Goal: Task Accomplishment & Management: Manage account settings

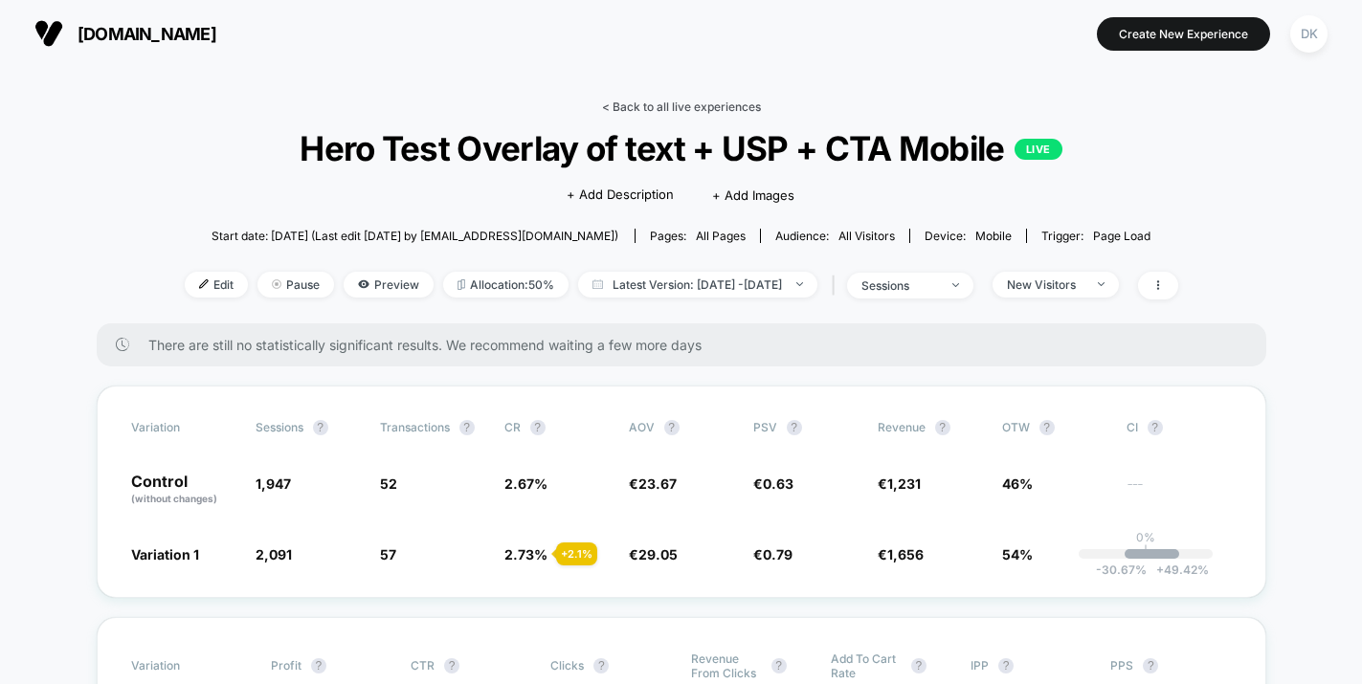
click at [659, 100] on link "< Back to all live experiences" at bounding box center [681, 107] width 159 height 14
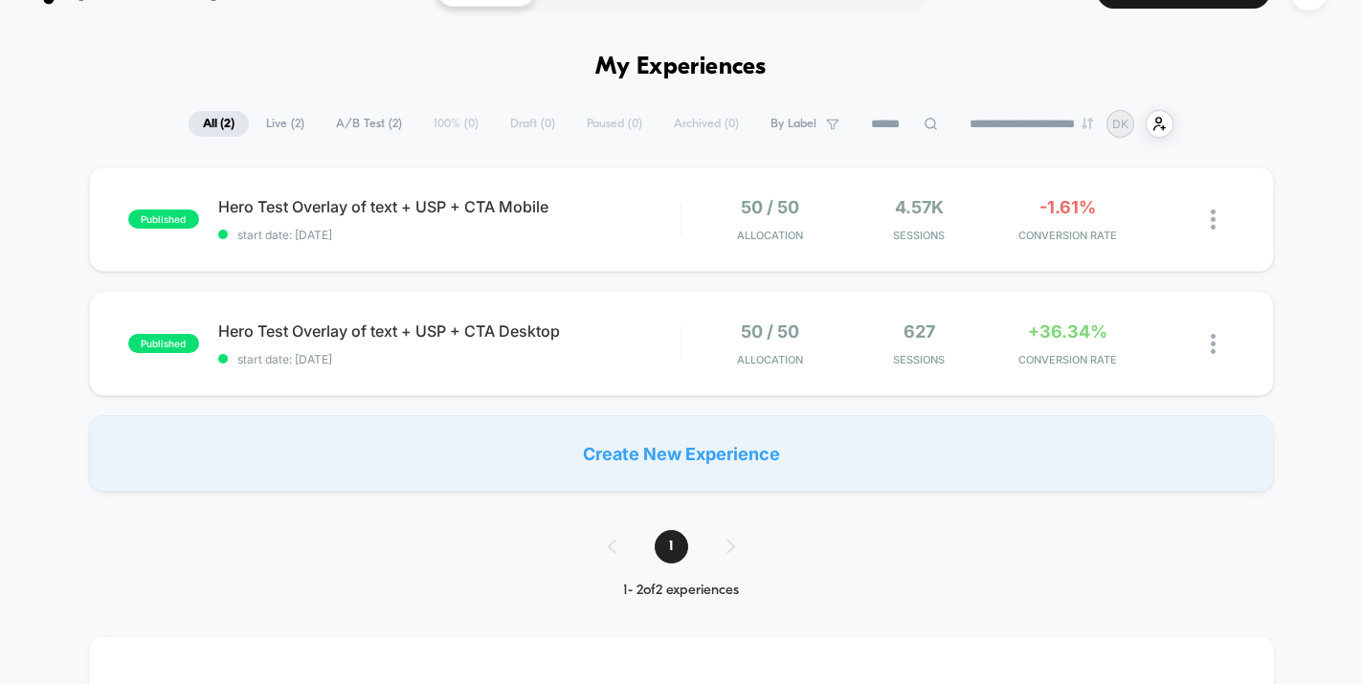
scroll to position [56, 0]
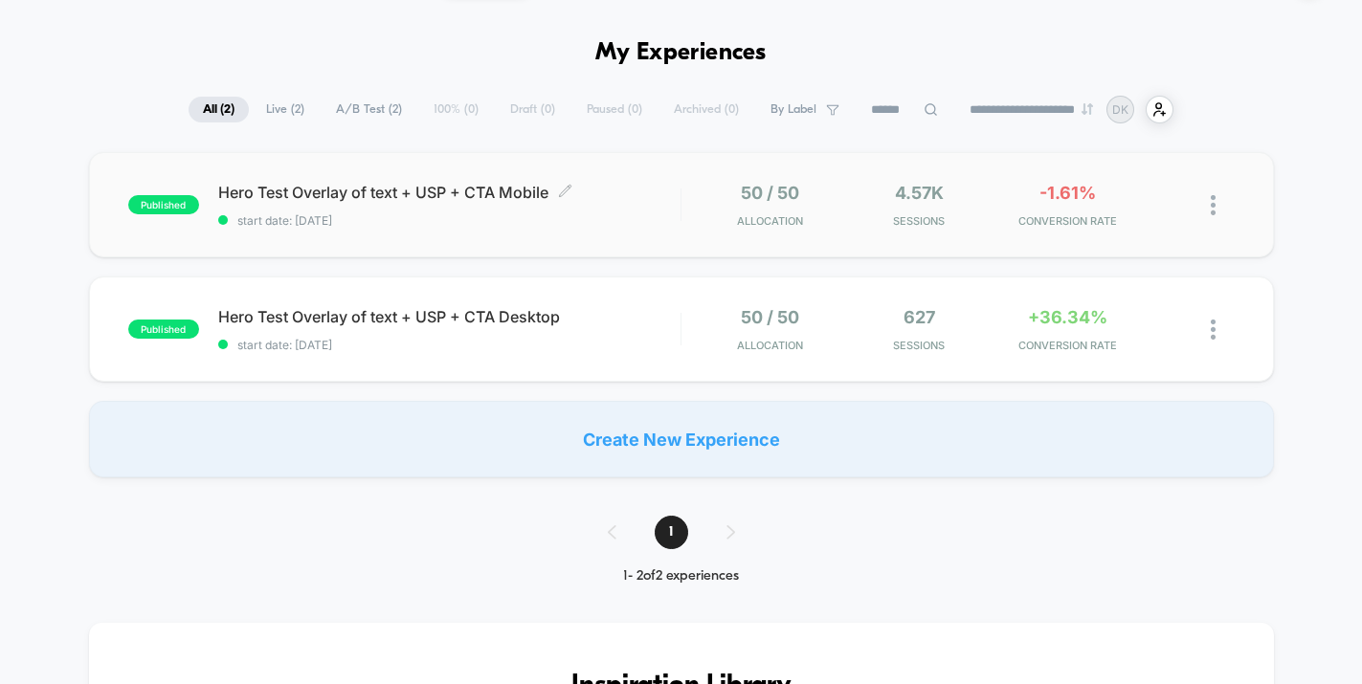
click at [528, 216] on span "start date: [DATE]" at bounding box center [449, 220] width 462 height 14
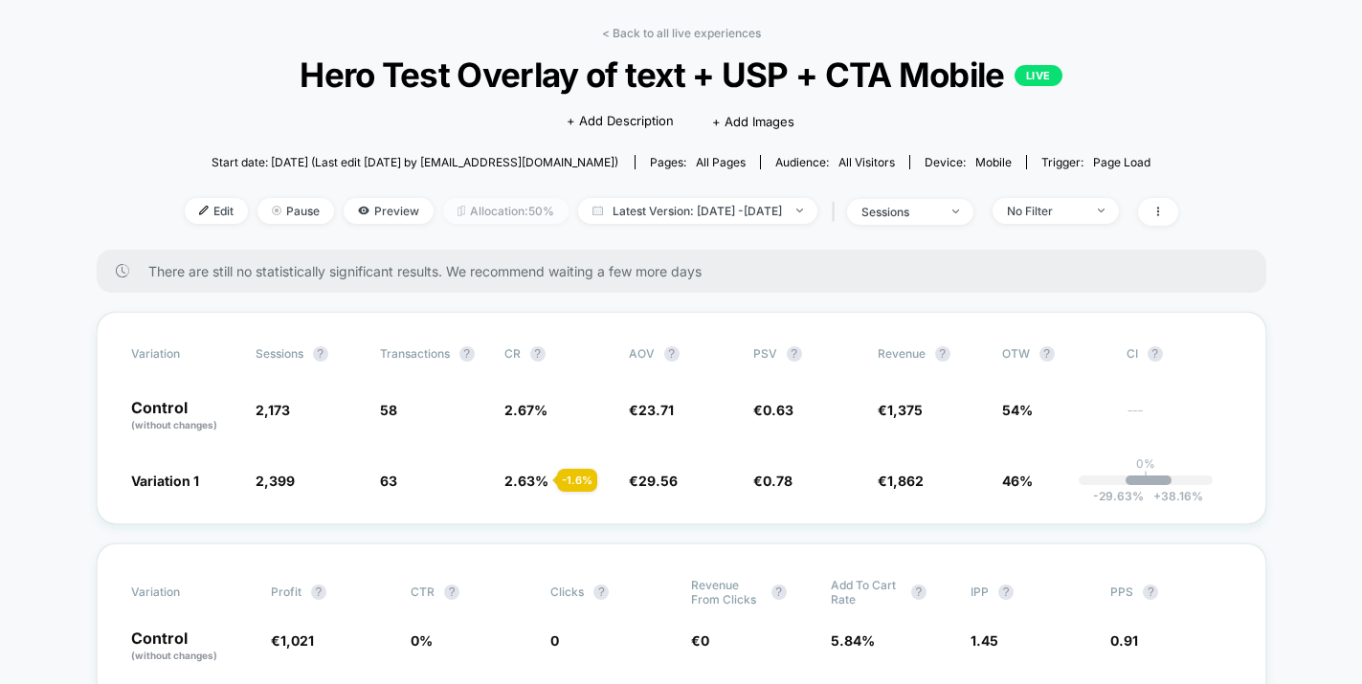
scroll to position [80, 0]
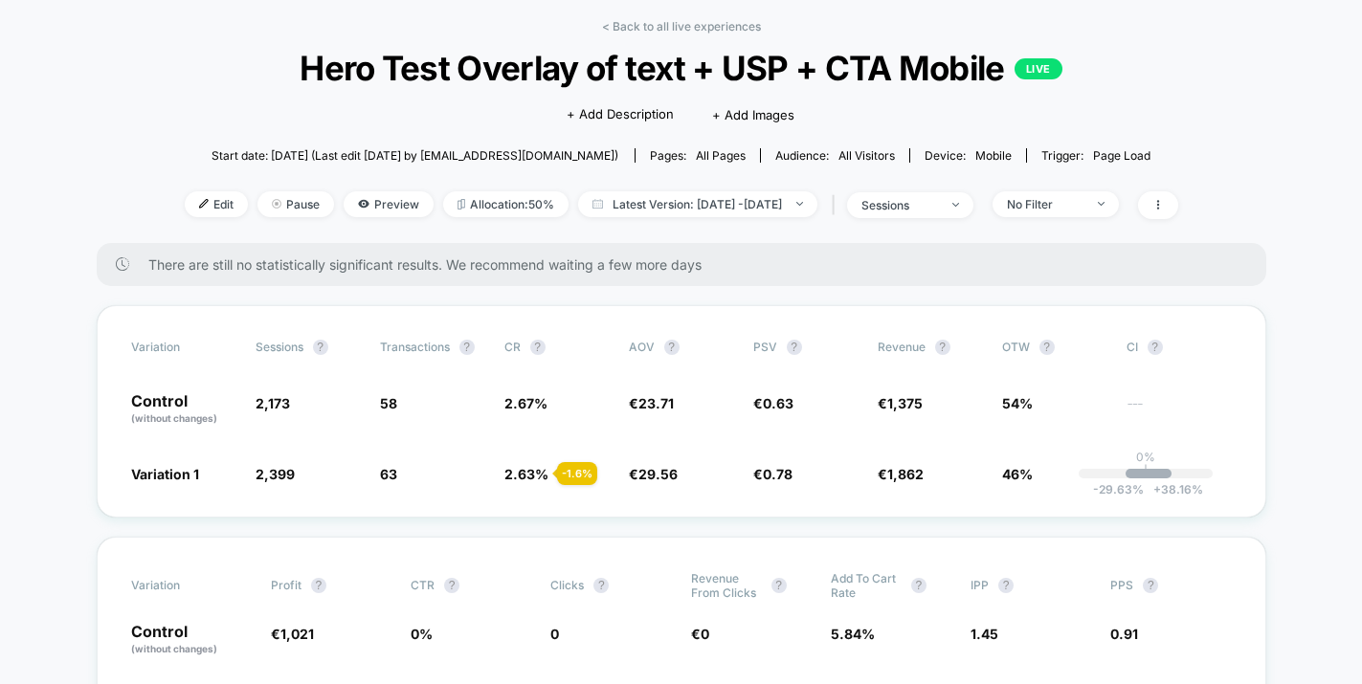
click at [878, 155] on span "All Visitors" at bounding box center [866, 155] width 56 height 14
click at [848, 159] on span "All Visitors" at bounding box center [866, 155] width 56 height 14
click at [1163, 199] on icon at bounding box center [1157, 204] width 11 height 11
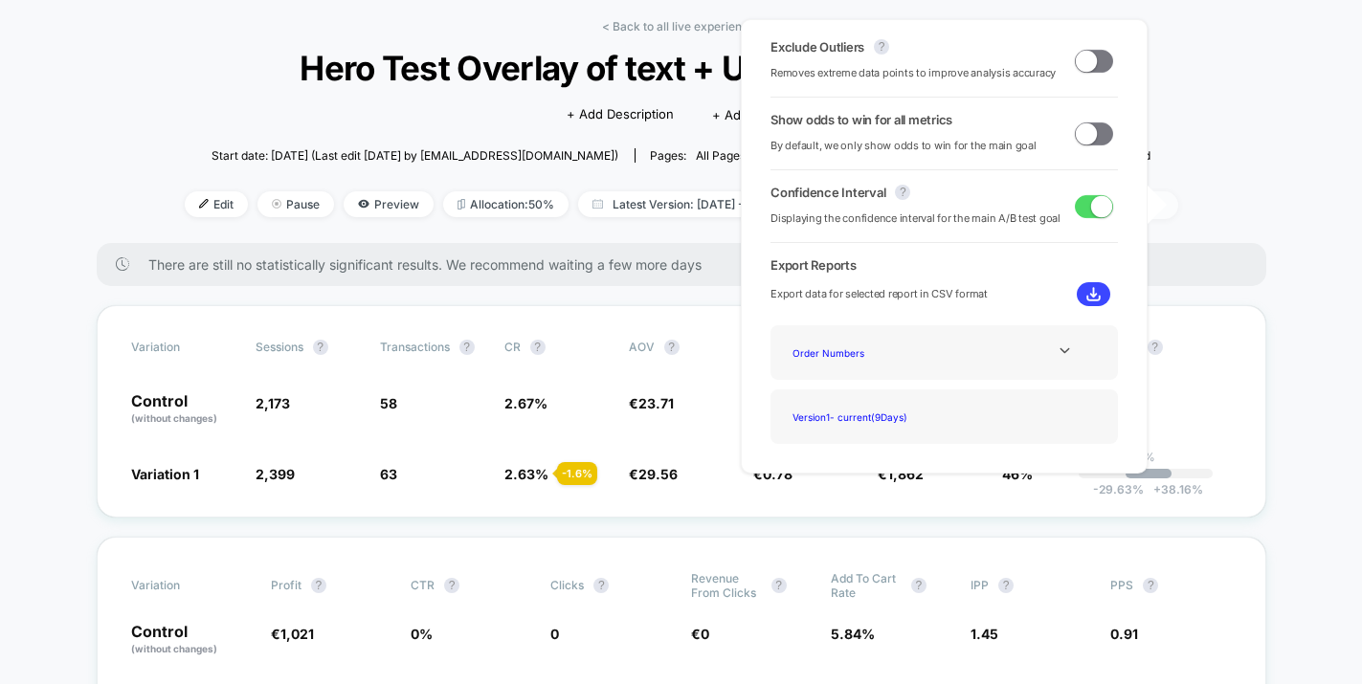
click at [1163, 199] on icon at bounding box center [1157, 204] width 11 height 11
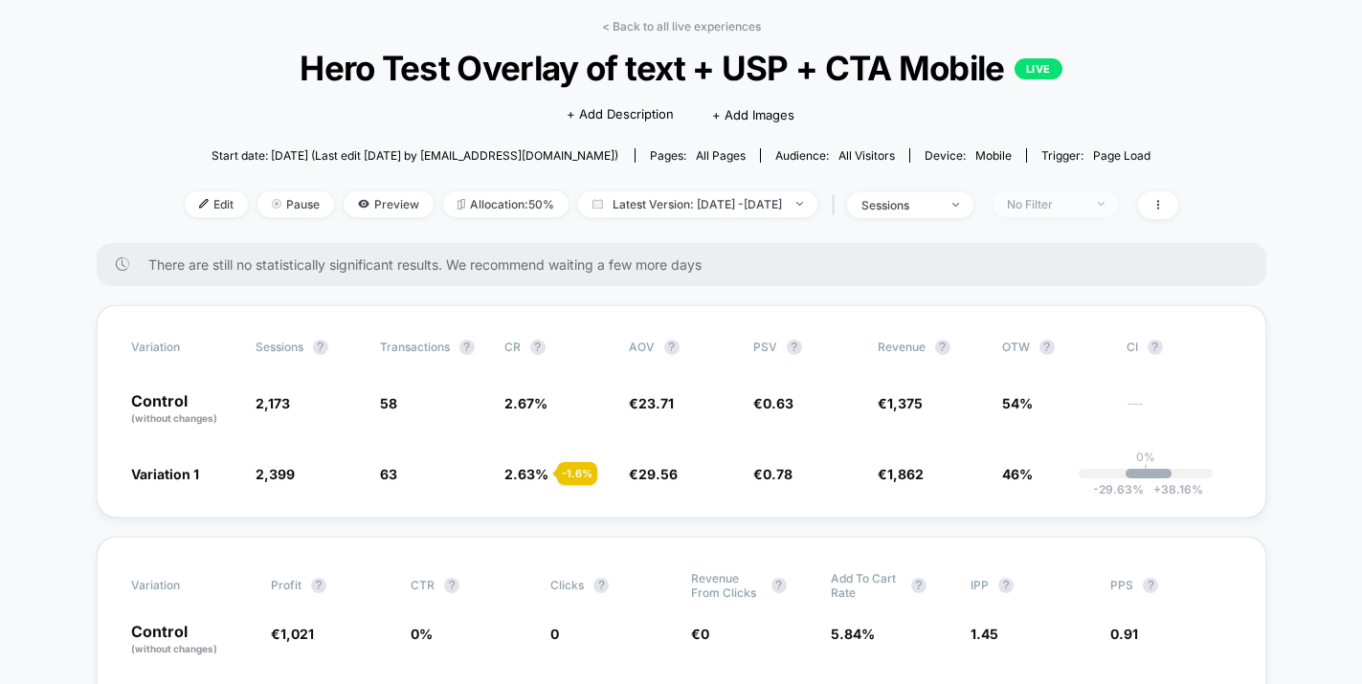
click at [1118, 200] on span "No Filter" at bounding box center [1055, 204] width 126 height 26
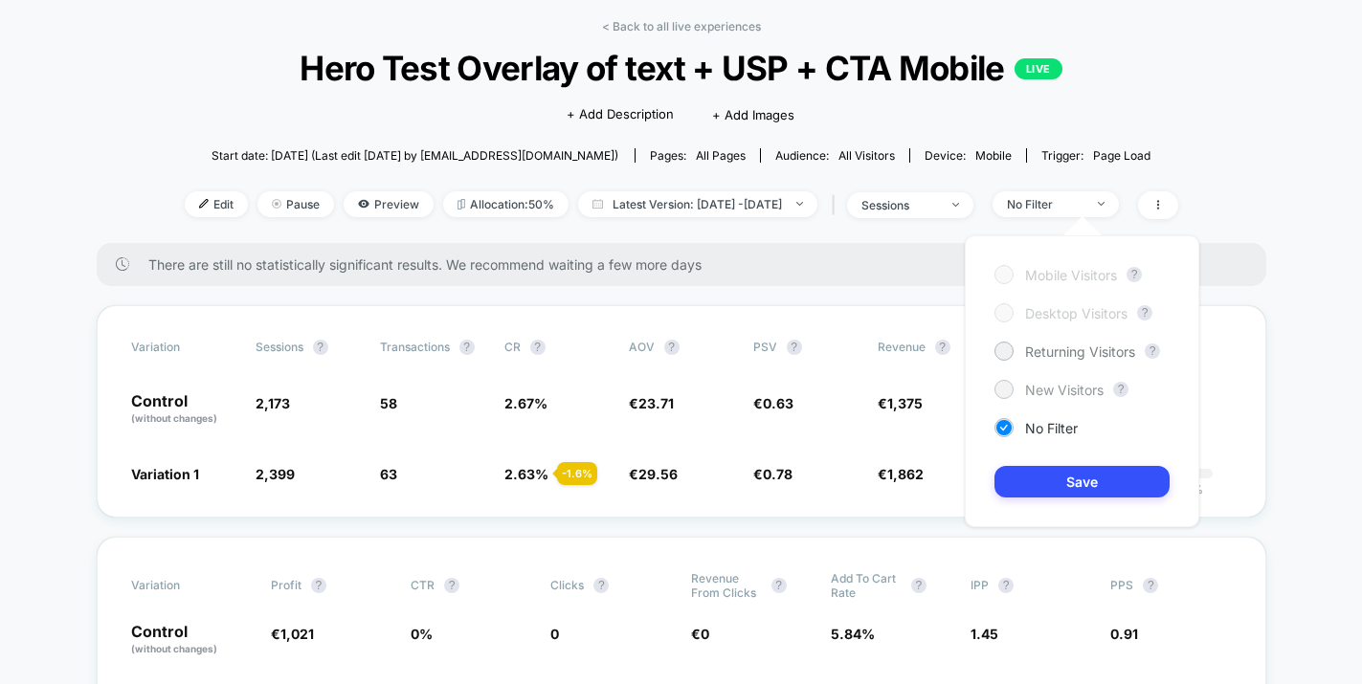
click at [1052, 389] on span "New Visitors" at bounding box center [1064, 390] width 78 height 16
click at [1069, 481] on button "Save" at bounding box center [1081, 482] width 175 height 32
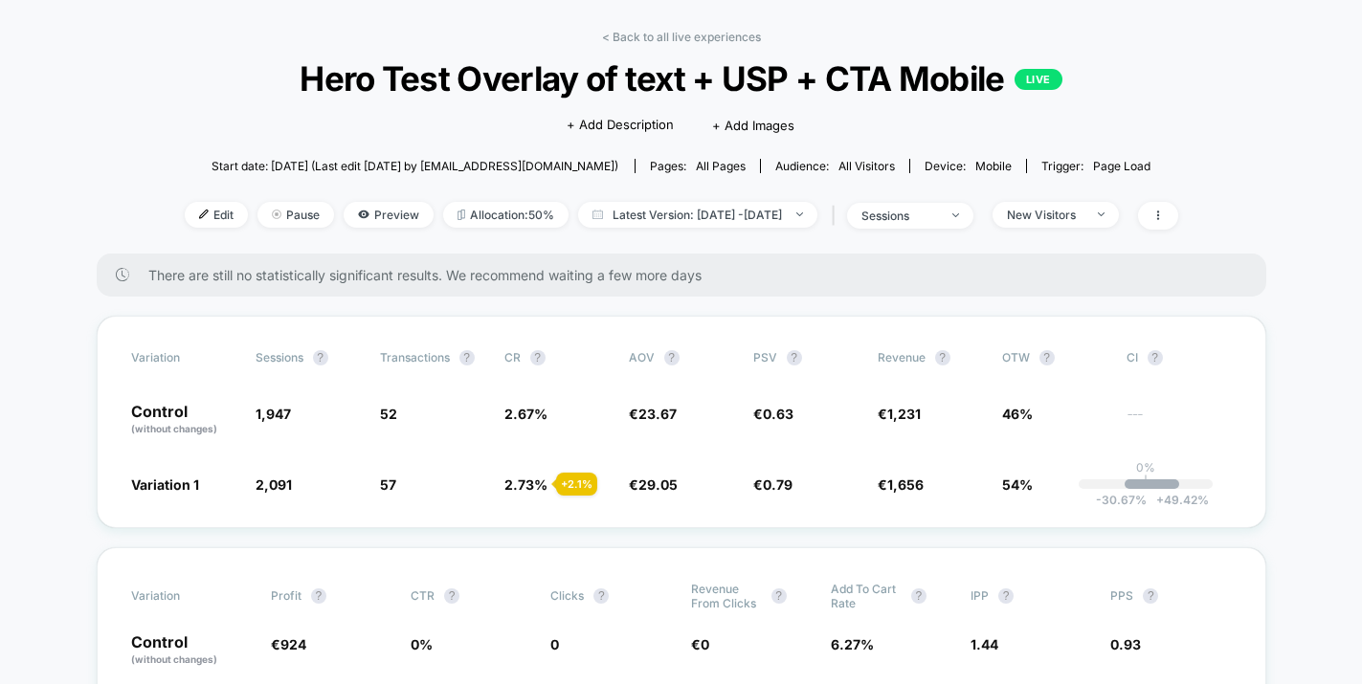
scroll to position [62, 0]
